Goal: Check status: Check status

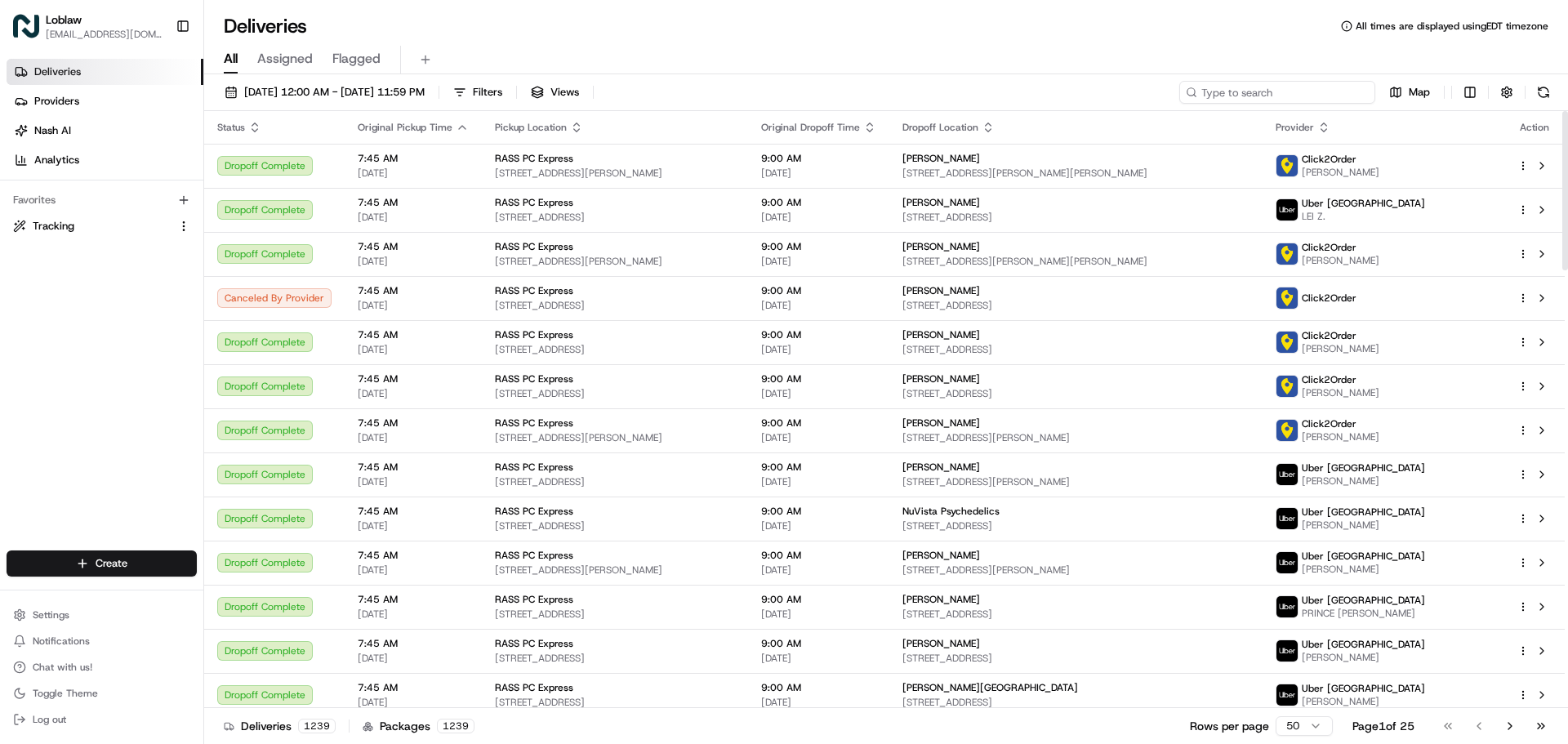
click at [1273, 92] on input at bounding box center [1277, 92] width 196 height 22
paste input "531900012796193"
type input "531900012796193"
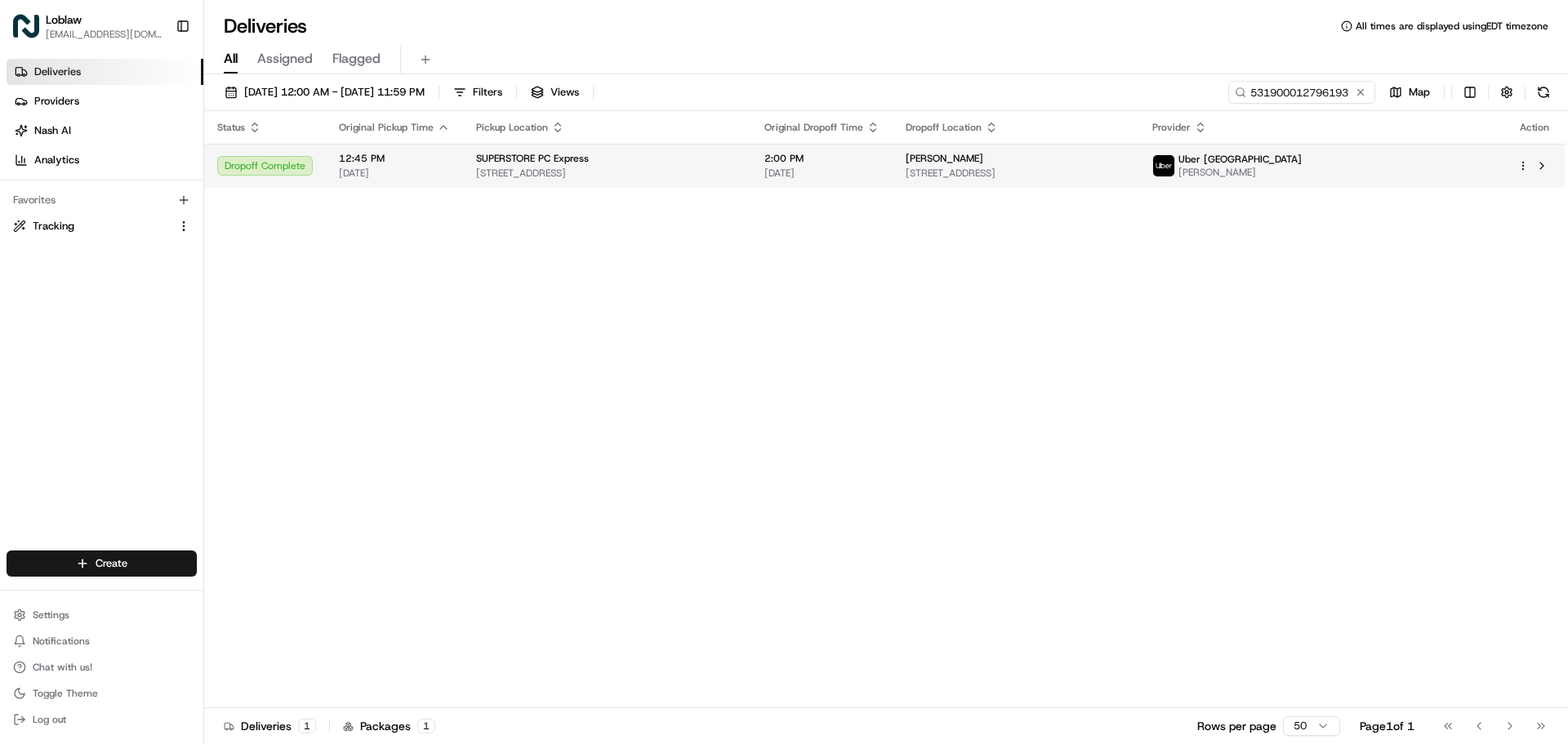
click at [862, 167] on span "[DATE]" at bounding box center [822, 173] width 115 height 13
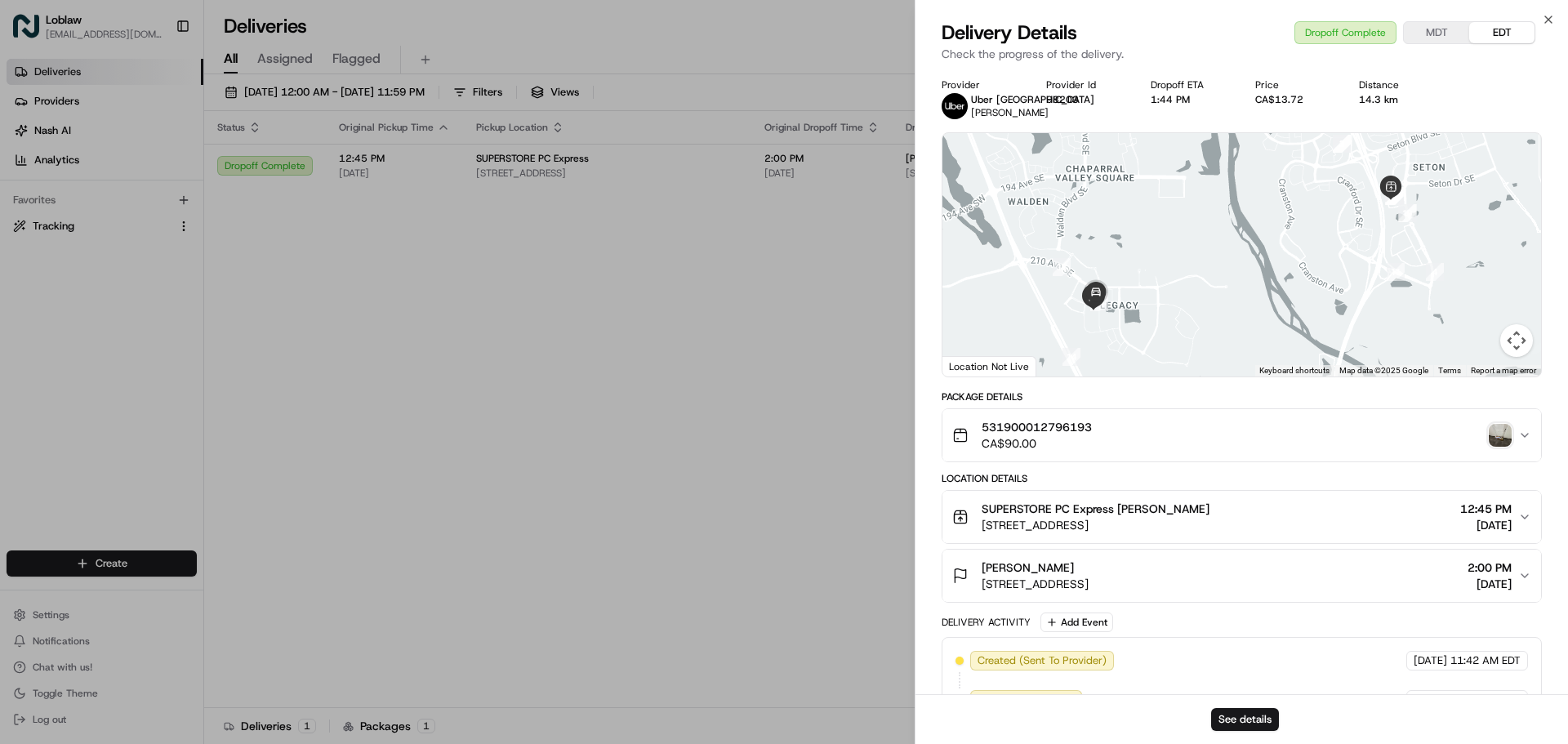
drag, startPoint x: 1505, startPoint y: 450, endPoint x: 1501, endPoint y: 438, distance: 12.6
click at [1505, 449] on div "531900012796193 CA$90.00" at bounding box center [1236, 435] width 566 height 32
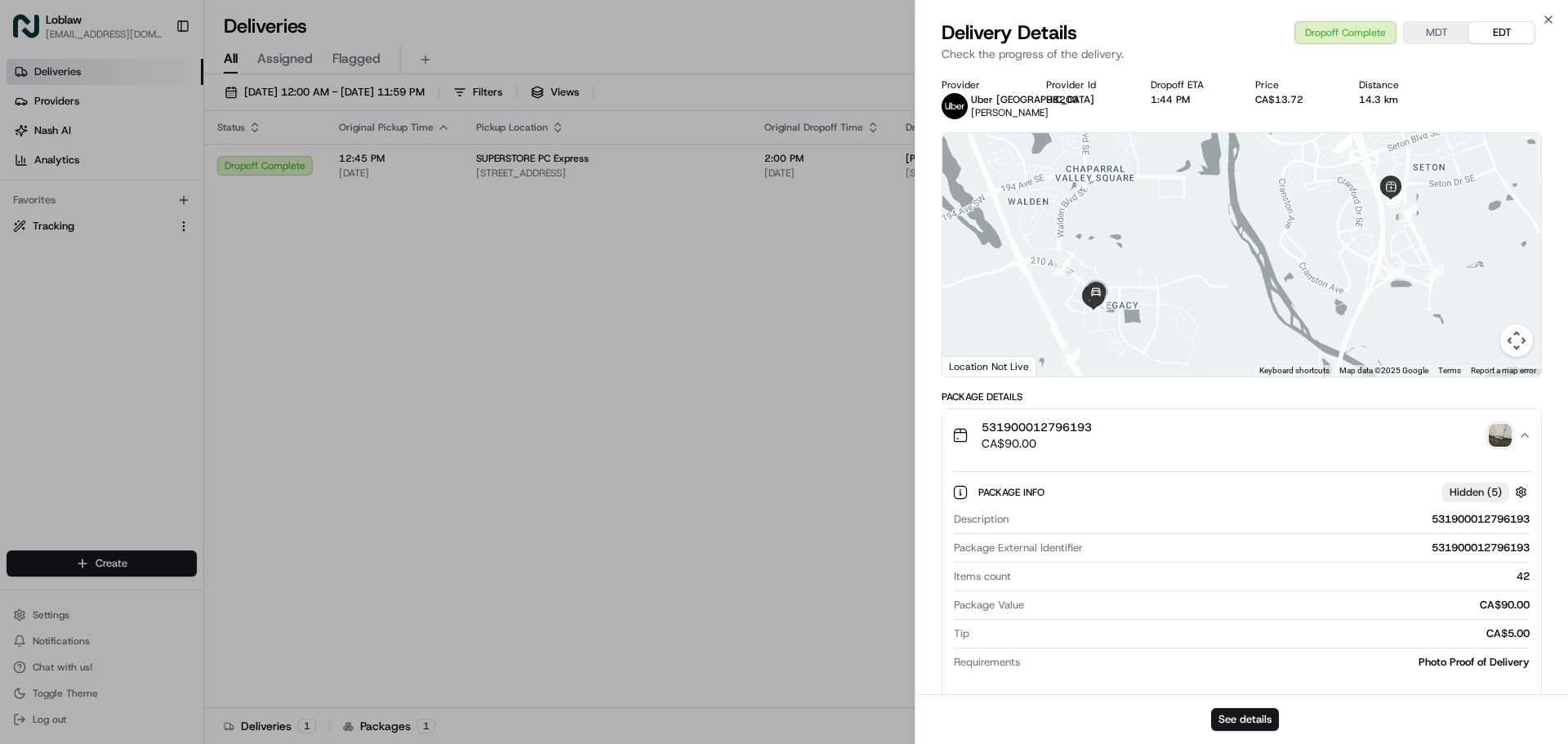
click at [1501, 438] on img "button" at bounding box center [1500, 435] width 22 height 22
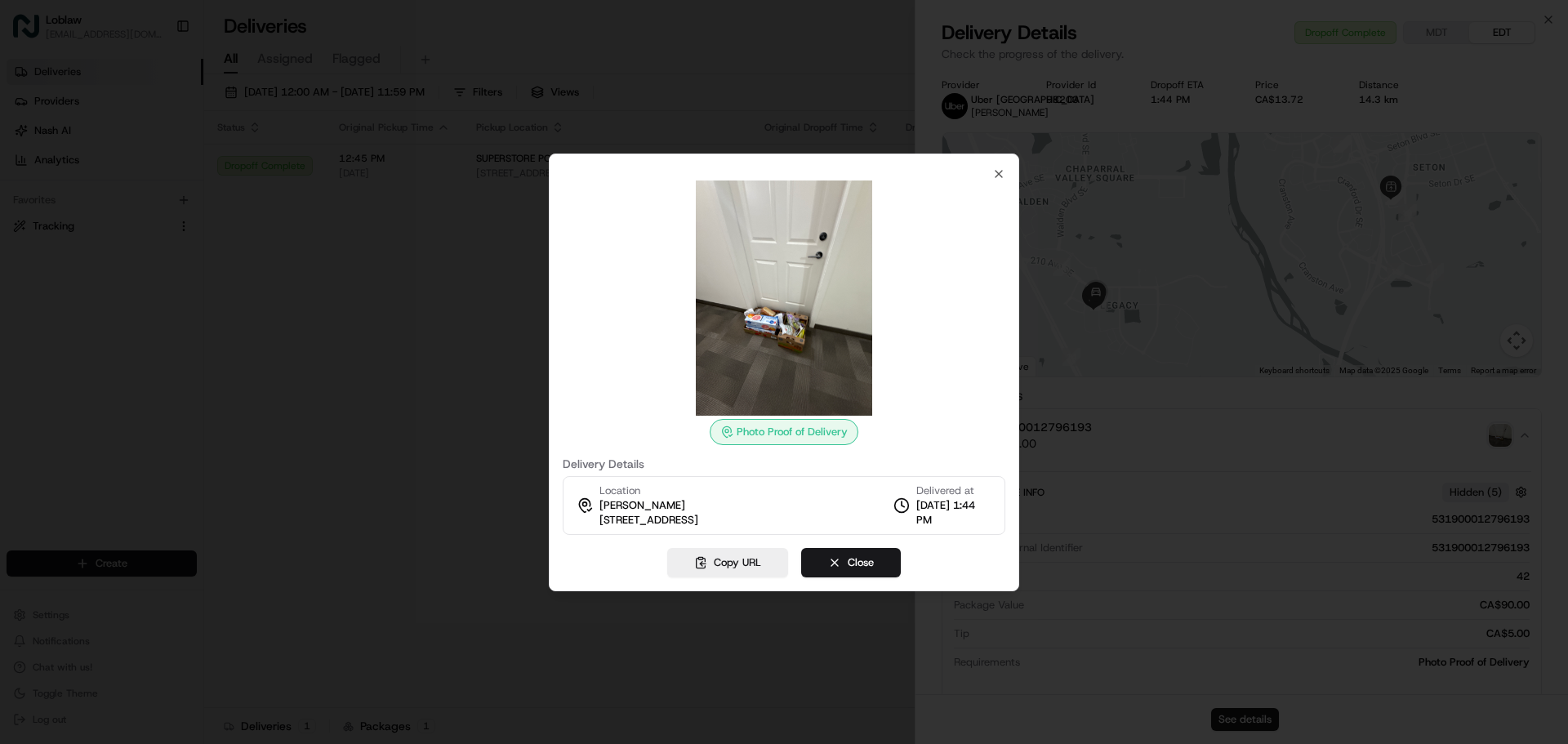
click at [444, 231] on div at bounding box center [784, 372] width 1568 height 744
